Goal: Task Accomplishment & Management: Use online tool/utility

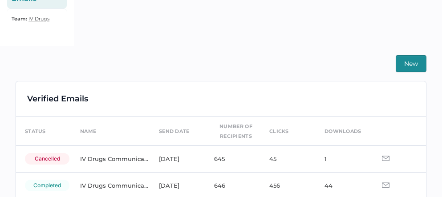
scroll to position [23, 0]
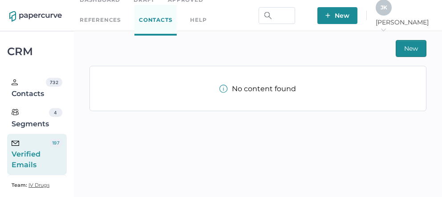
scroll to position [15, 0]
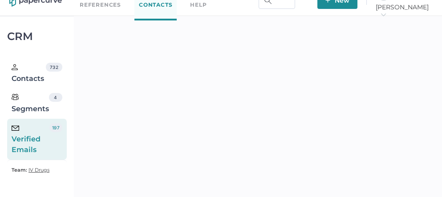
click at [43, 137] on div "Verified Emails" at bounding box center [31, 139] width 38 height 32
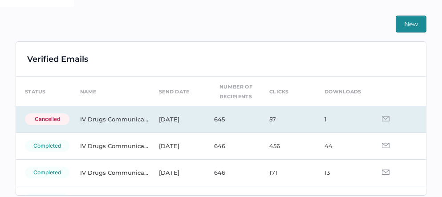
scroll to position [213, 0]
